Goal: Task Accomplishment & Management: Use online tool/utility

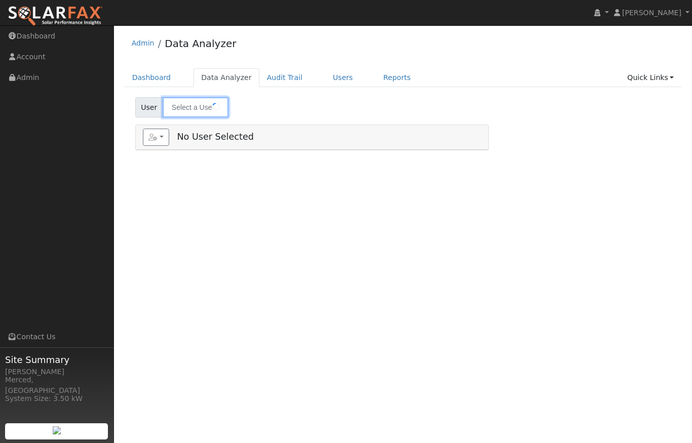
type input "[PERSON_NAME][US_STATE] [PERSON_NAME]"
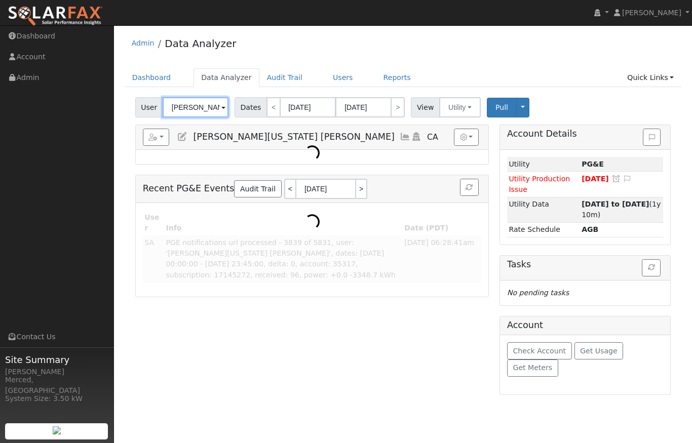
click at [218, 108] on input "[PERSON_NAME][US_STATE] [PERSON_NAME]" at bounding box center [196, 107] width 66 height 20
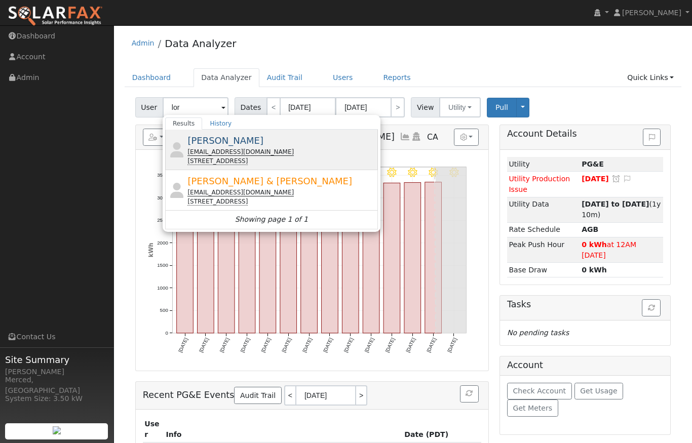
click at [220, 141] on span "[PERSON_NAME]" at bounding box center [225, 140] width 76 height 11
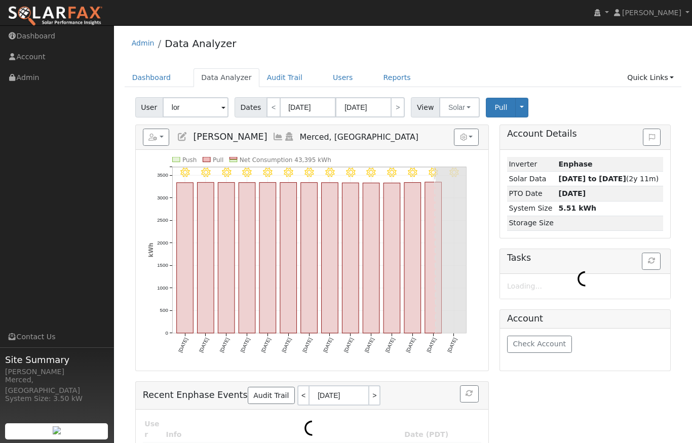
type input "[PERSON_NAME]"
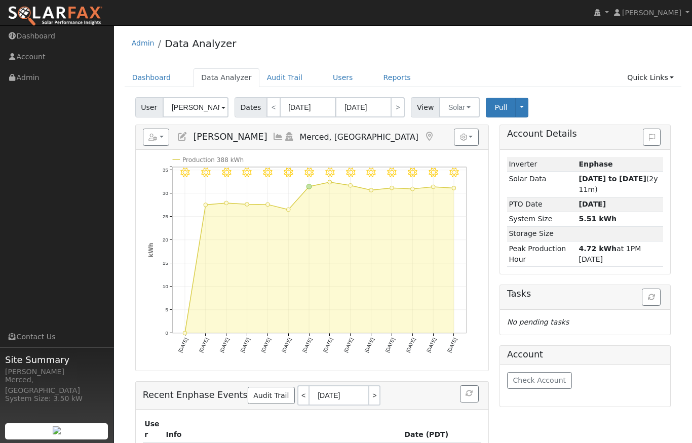
click at [272, 140] on icon at bounding box center [277, 136] width 11 height 9
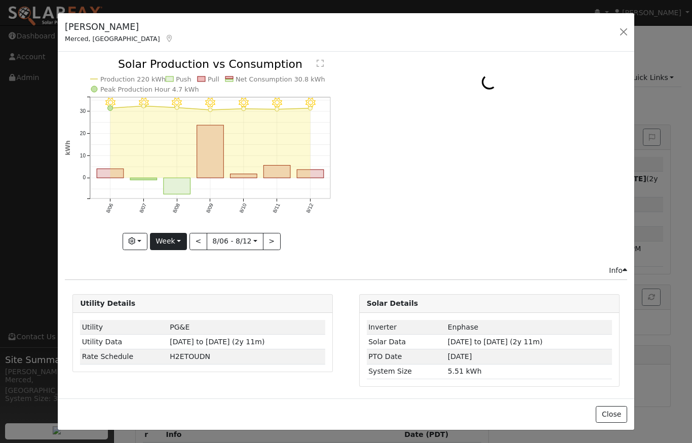
click at [186, 242] on button "Week" at bounding box center [168, 241] width 37 height 17
click at [188, 305] on link "Year" at bounding box center [185, 305] width 70 height 14
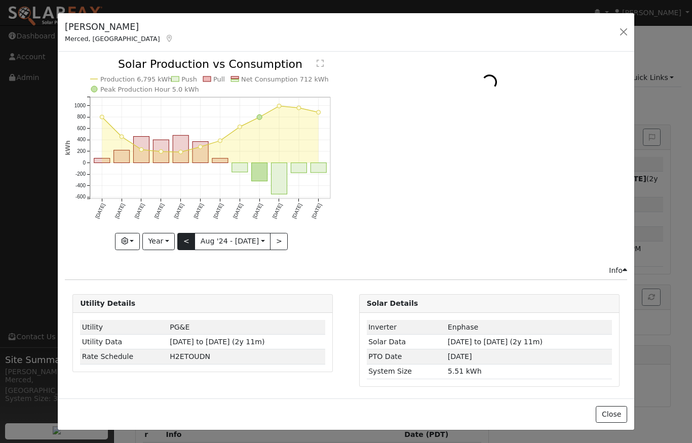
click at [189, 246] on button "<" at bounding box center [186, 241] width 18 height 17
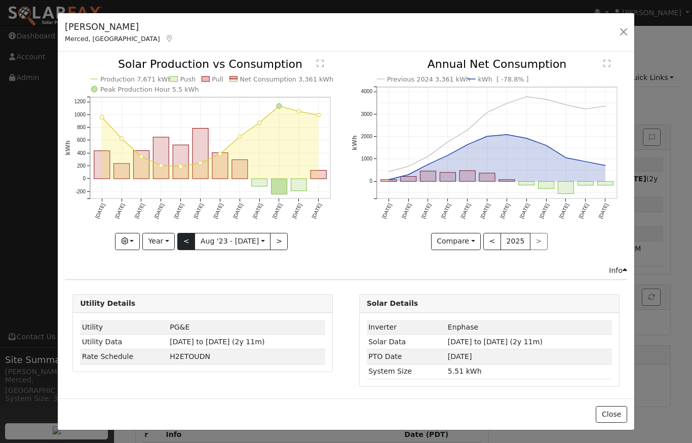
click at [188, 242] on button "<" at bounding box center [186, 241] width 18 height 17
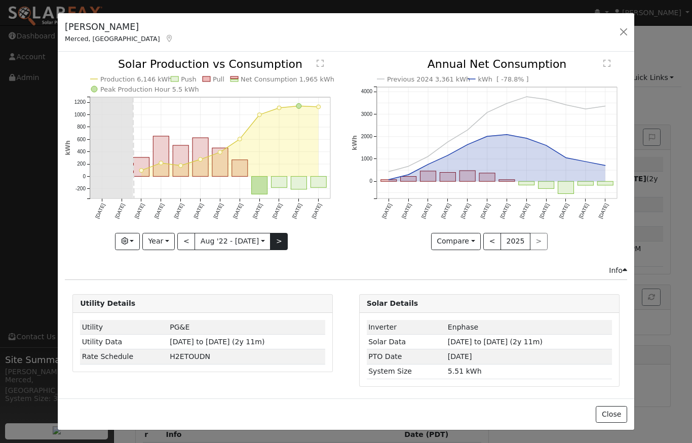
click at [280, 242] on button ">" at bounding box center [279, 241] width 18 height 17
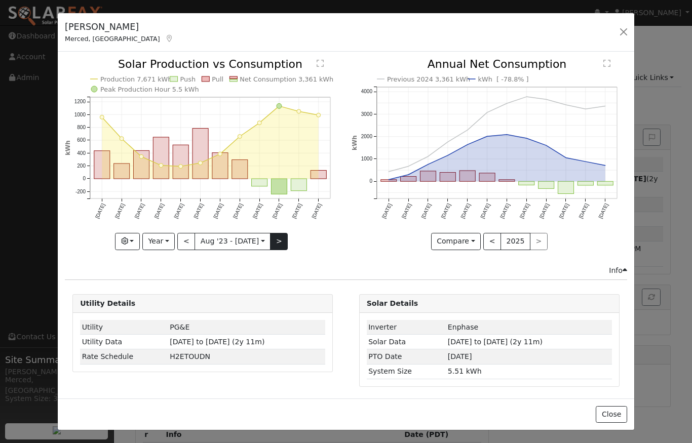
click at [282, 242] on button ">" at bounding box center [279, 241] width 18 height 17
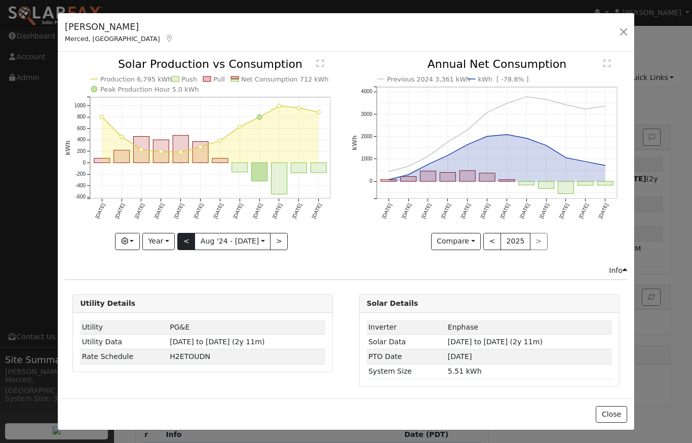
click at [189, 242] on button "<" at bounding box center [186, 241] width 18 height 17
type input "[DATE]"
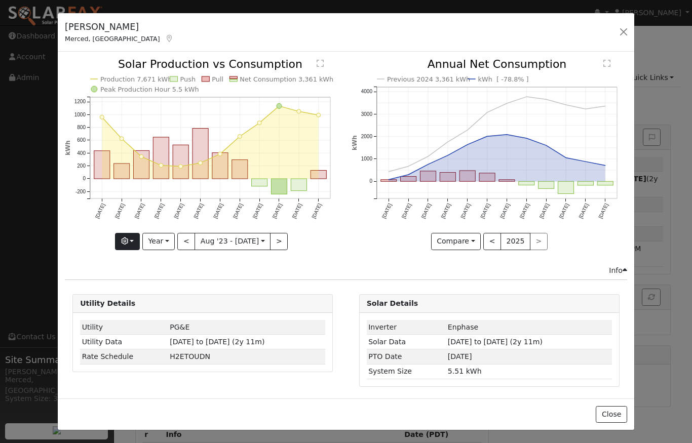
click at [139, 239] on button "button" at bounding box center [127, 241] width 25 height 17
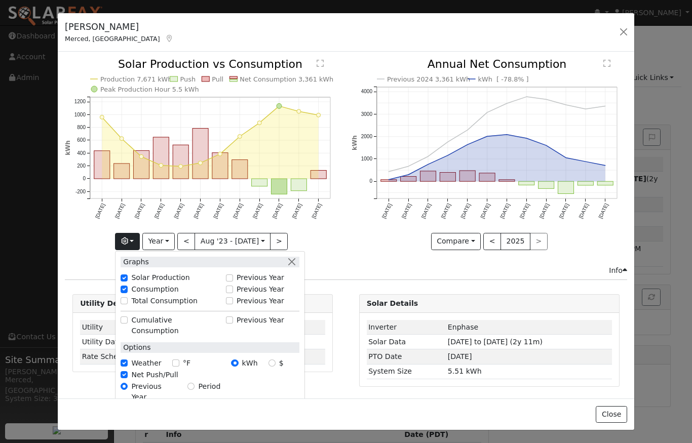
click at [270, 360] on input "$" at bounding box center [271, 363] width 7 height 7
radio input "true"
radio input "false"
click at [346, 245] on div "Previous 2024 3,361 kWh 2025 712 kWh [ -78.8% ] [DATE] Sep '[DATE] Nov '[DATE] …" at bounding box center [489, 162] width 286 height 206
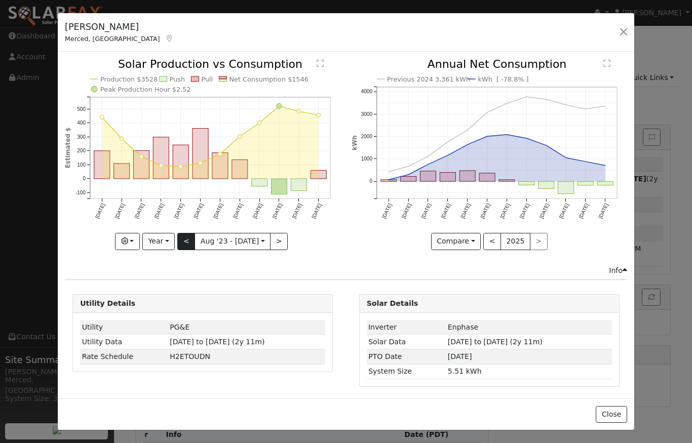
click at [190, 243] on button "<" at bounding box center [186, 241] width 18 height 17
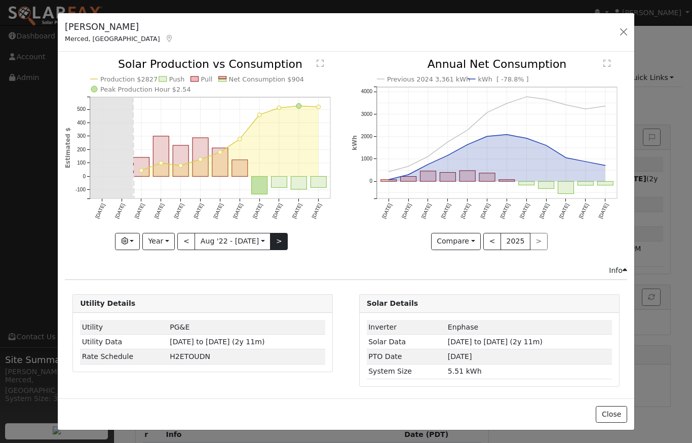
click at [285, 239] on button ">" at bounding box center [279, 241] width 18 height 17
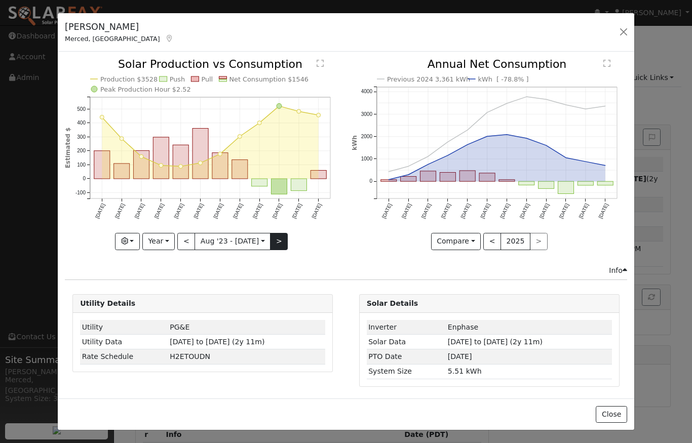
click at [284, 233] on button ">" at bounding box center [279, 241] width 18 height 17
type input "[DATE]"
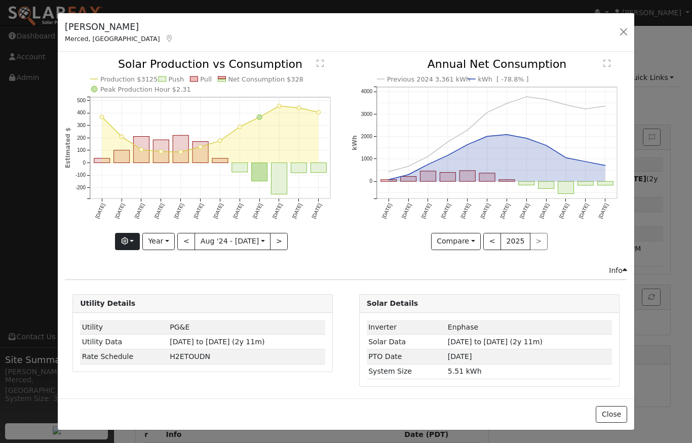
click at [136, 240] on button "button" at bounding box center [127, 241] width 25 height 17
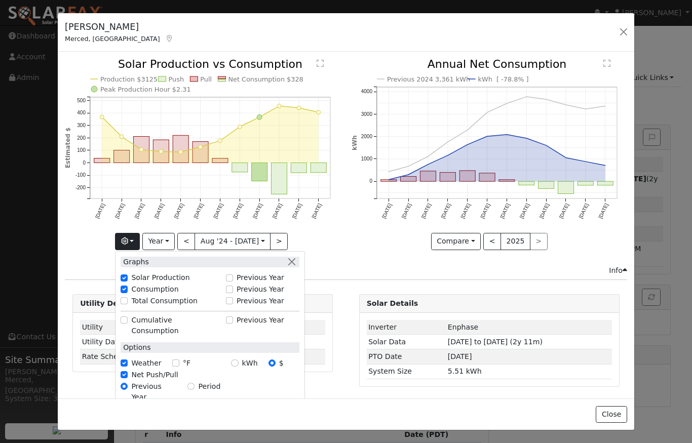
click at [238, 360] on input "kWh" at bounding box center [234, 363] width 7 height 7
radio input "true"
radio input "false"
click at [297, 260] on button "button" at bounding box center [291, 262] width 11 height 11
